Goal: Information Seeking & Learning: Learn about a topic

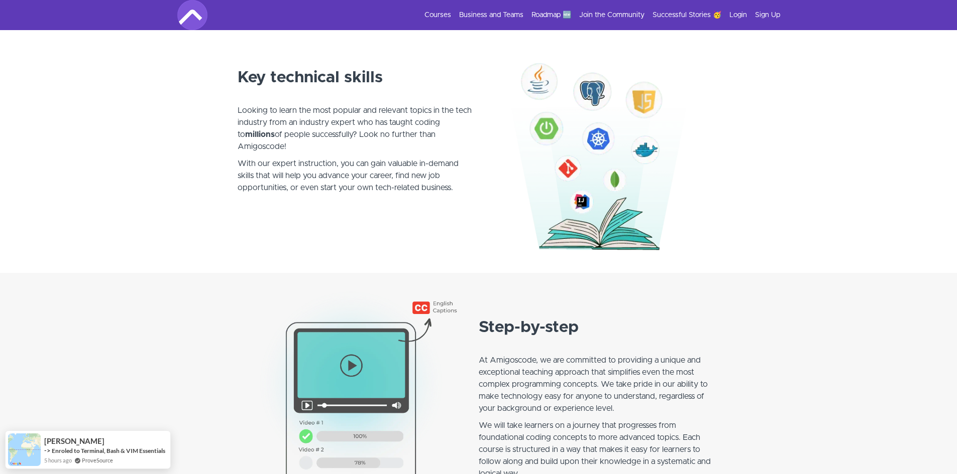
scroll to position [558, 0]
click at [392, 109] on p "Looking to learn the most popular and relevant topics in the tech industry from…" at bounding box center [354, 122] width 235 height 60
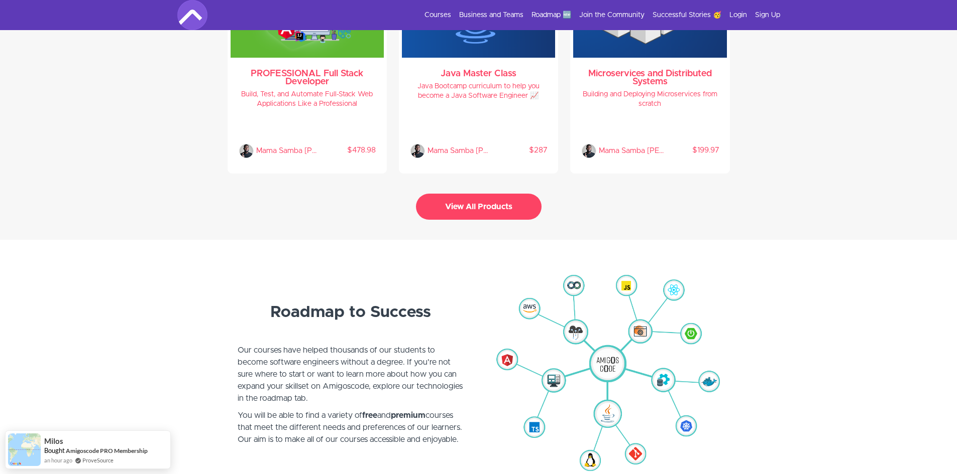
scroll to position [2231, 0]
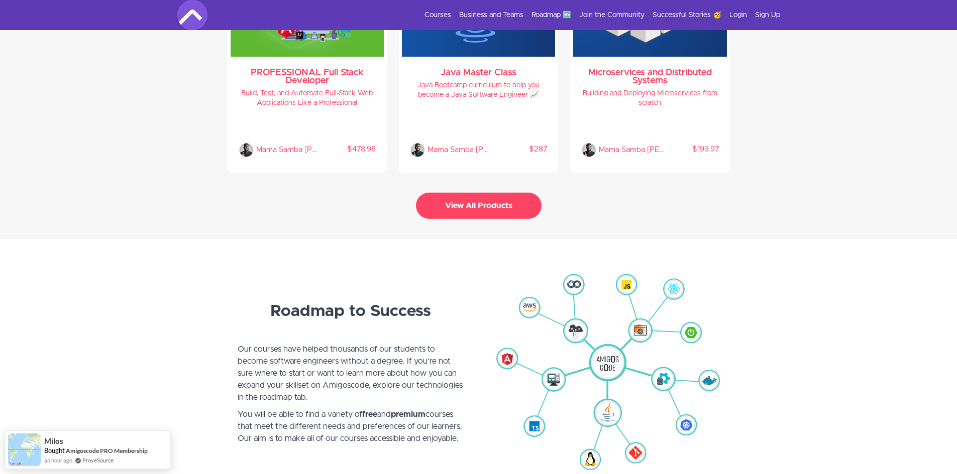
click at [496, 202] on button "View All Products" at bounding box center [479, 206] width 126 height 26
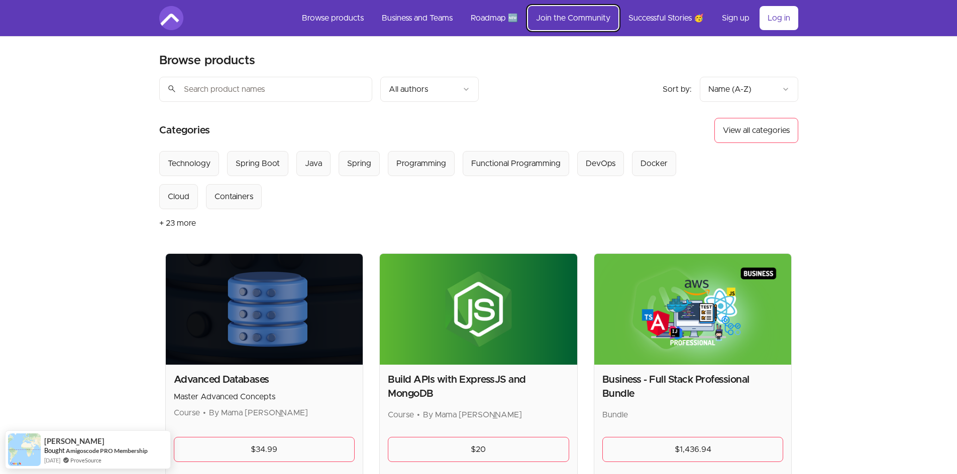
click at [582, 18] on link "Join the Community" at bounding box center [573, 18] width 90 height 24
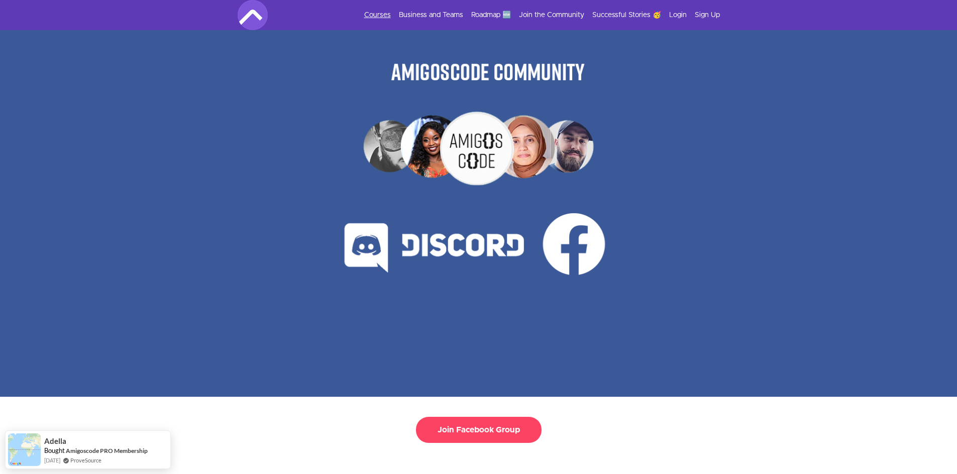
click at [384, 12] on link "Courses" at bounding box center [377, 15] width 27 height 10
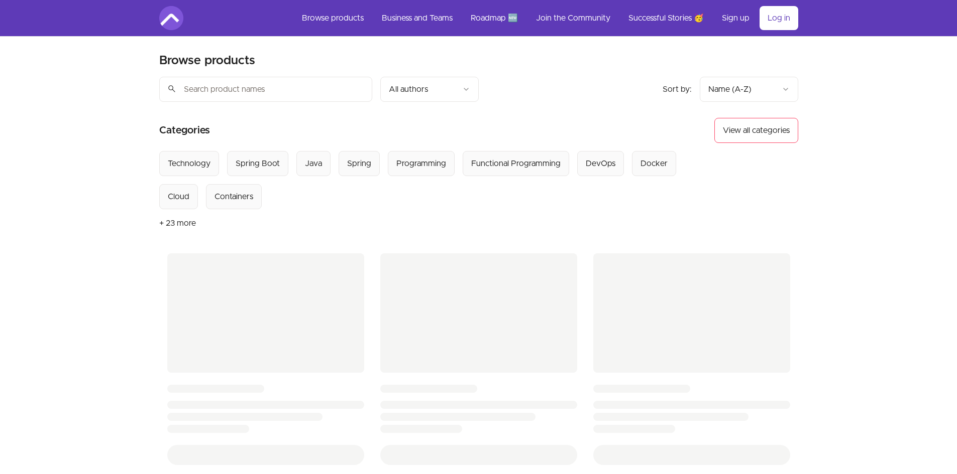
click at [176, 17] on img at bounding box center [171, 18] width 24 height 24
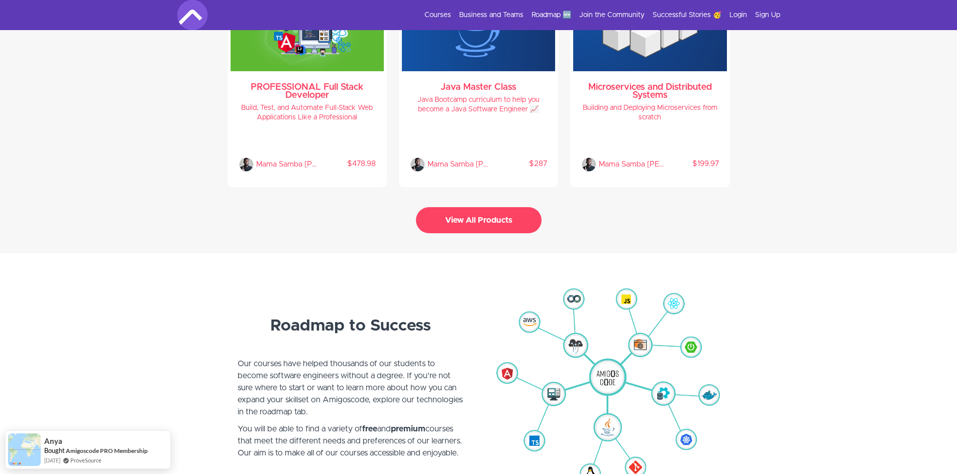
scroll to position [2218, 0]
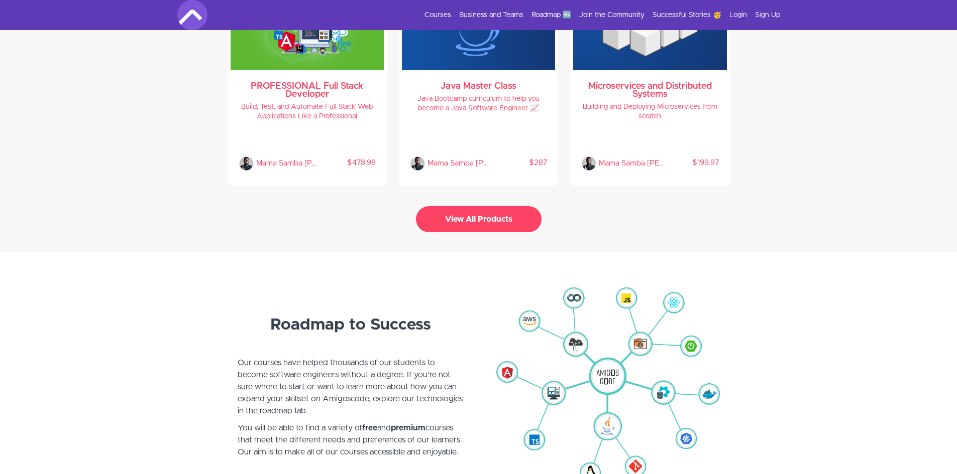
click at [475, 215] on button "View All Products" at bounding box center [479, 219] width 126 height 26
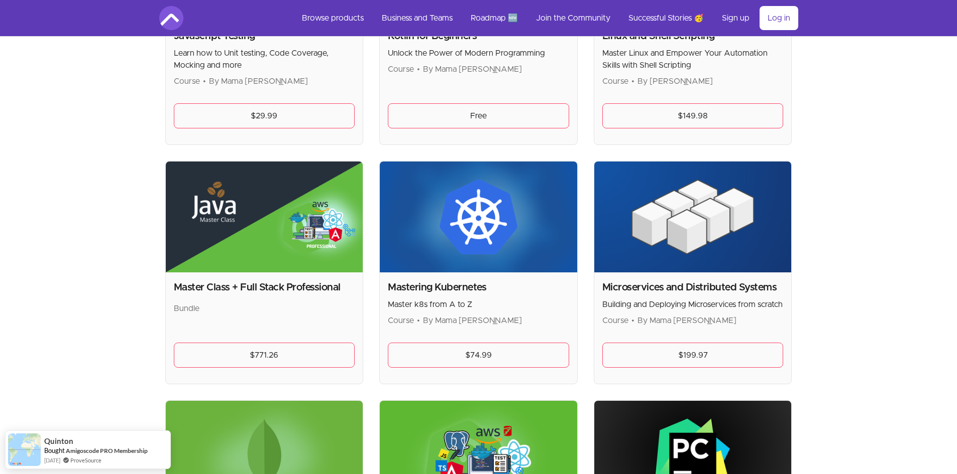
scroll to position [1577, 0]
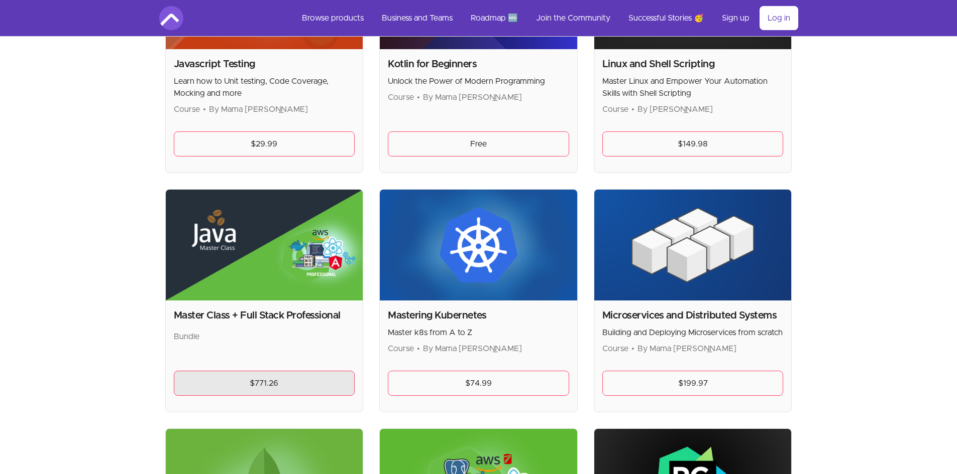
click at [274, 385] on link "$771.26" at bounding box center [264, 383] width 181 height 25
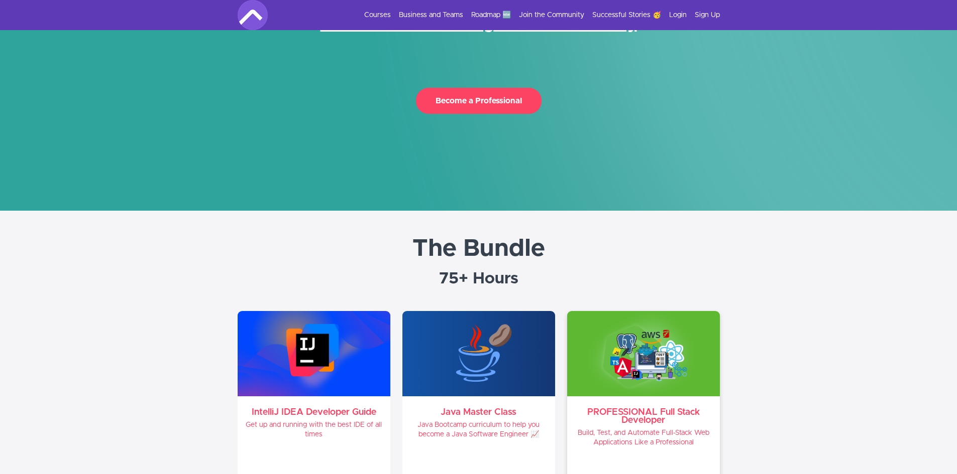
scroll to position [184, 0]
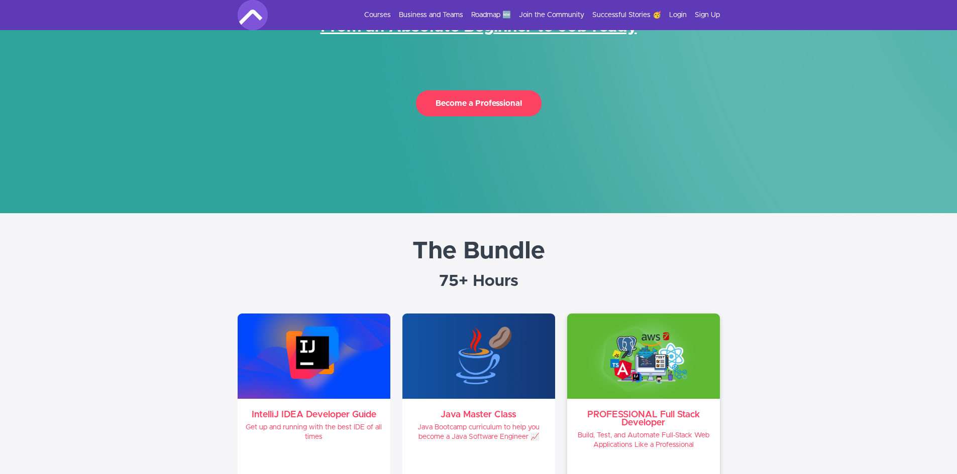
click at [670, 366] on img at bounding box center [643, 356] width 153 height 85
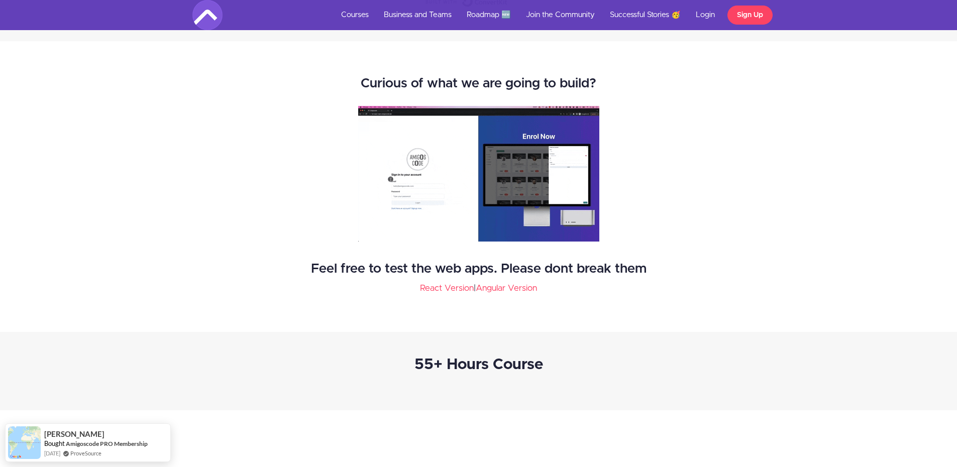
scroll to position [1486, 0]
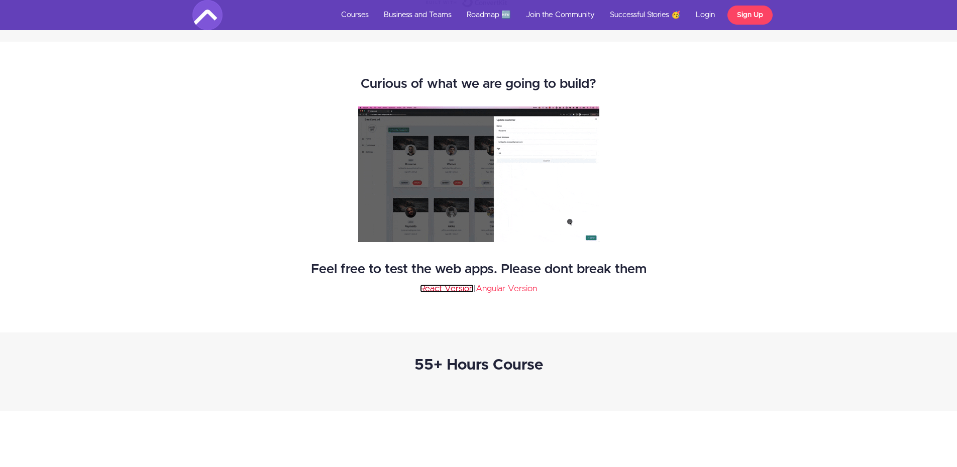
click at [454, 288] on link "React Version" at bounding box center [447, 288] width 54 height 9
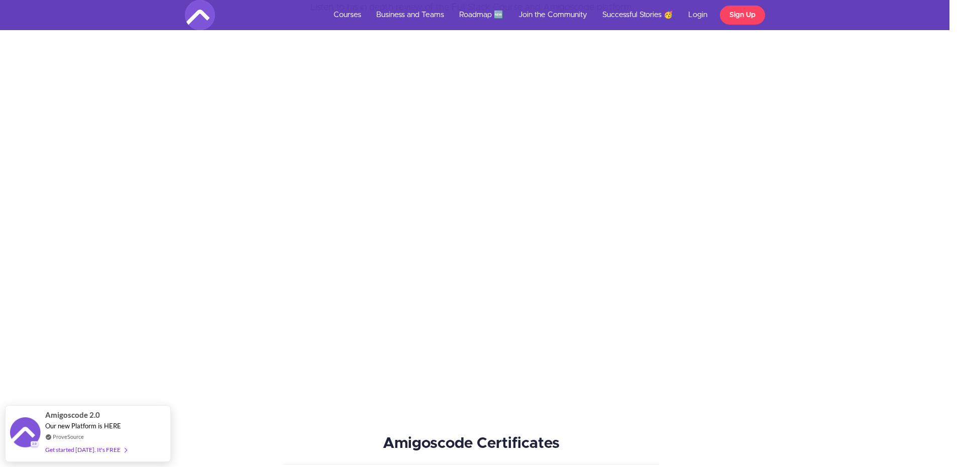
scroll to position [6449, 0]
